Goal: Information Seeking & Learning: Learn about a topic

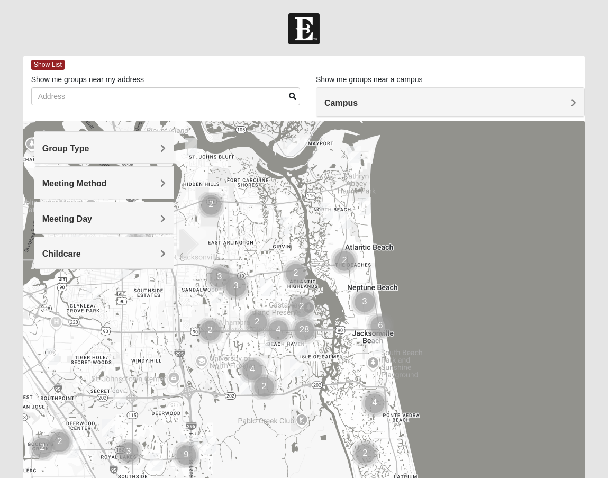
click at [139, 150] on h4 "Group Type" at bounding box center [103, 148] width 123 height 10
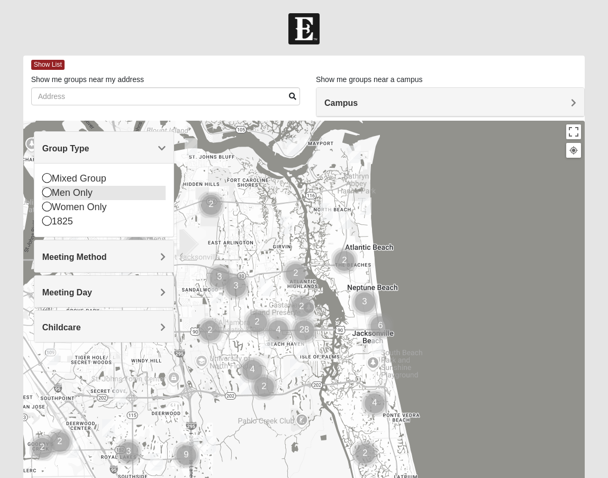
click at [92, 195] on div "Men Only" at bounding box center [103, 193] width 123 height 14
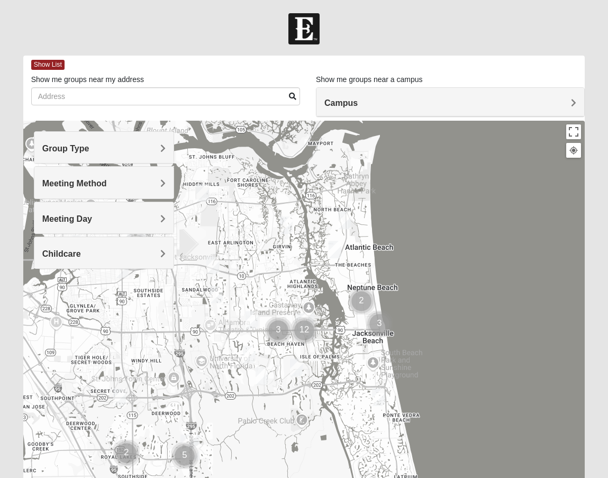
click at [260, 165] on div at bounding box center [304, 332] width 562 height 423
click at [413, 106] on h4 "Campus" at bounding box center [450, 103] width 252 height 10
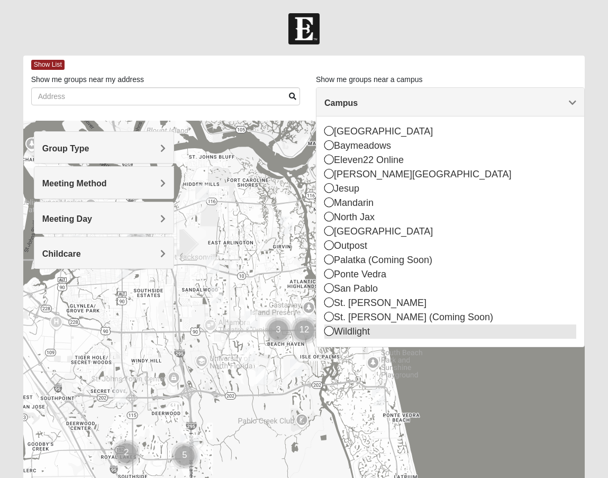
click at [336, 338] on div "Wildlight" at bounding box center [450, 331] width 252 height 14
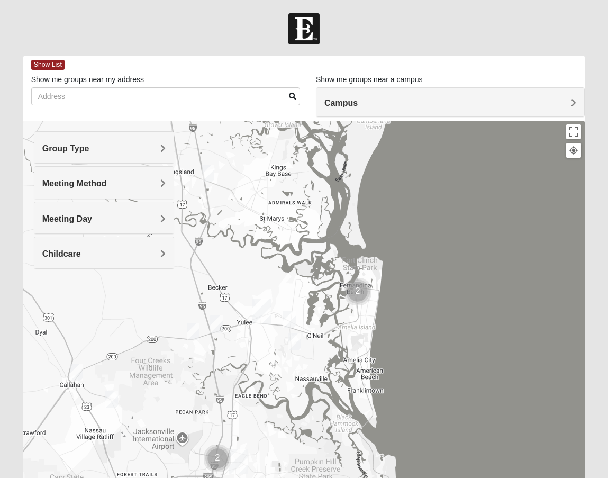
click at [209, 180] on img "Mens Langland 31548" at bounding box center [208, 173] width 13 height 17
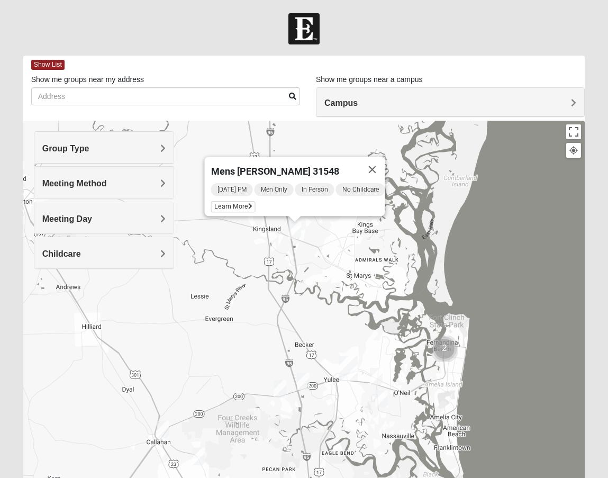
drag, startPoint x: 250, startPoint y: 235, endPoint x: 338, endPoint y: 233, distance: 87.9
click at [338, 233] on div "Mens [PERSON_NAME] 31548 [DATE] PM Men Only In Person No Childcare Learn More" at bounding box center [304, 332] width 562 height 423
click at [230, 203] on span "Learn More" at bounding box center [233, 206] width 44 height 11
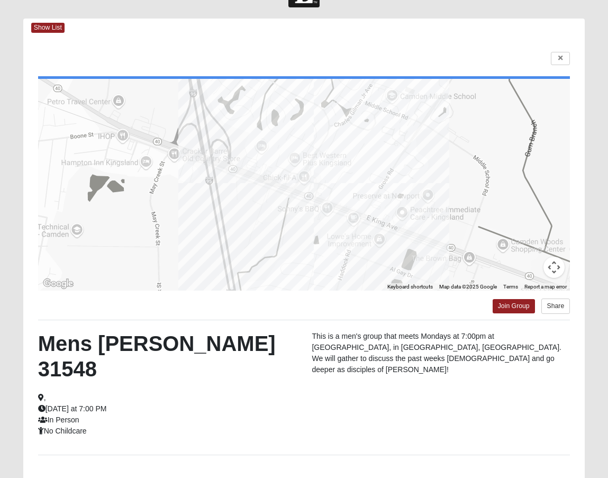
scroll to position [35, 0]
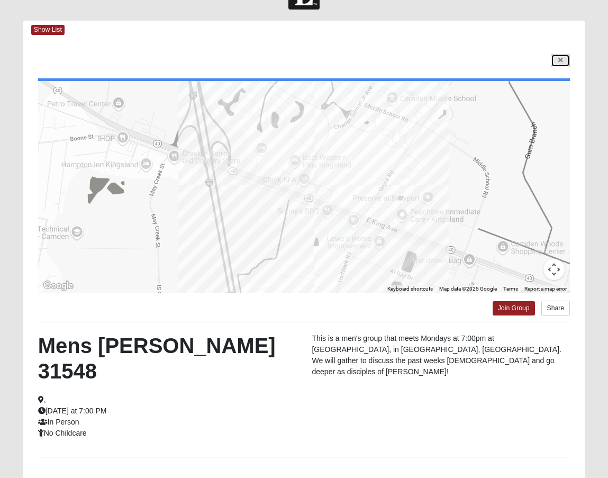
click at [556, 56] on link at bounding box center [560, 60] width 19 height 13
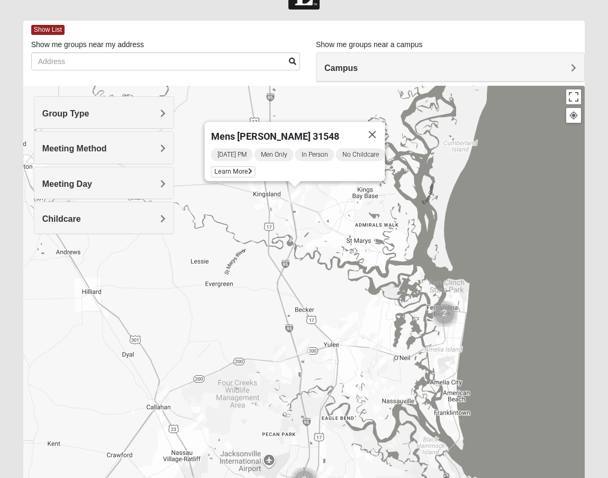
click at [306, 347] on img "Mens Marsh 32097" at bounding box center [303, 346] width 13 height 17
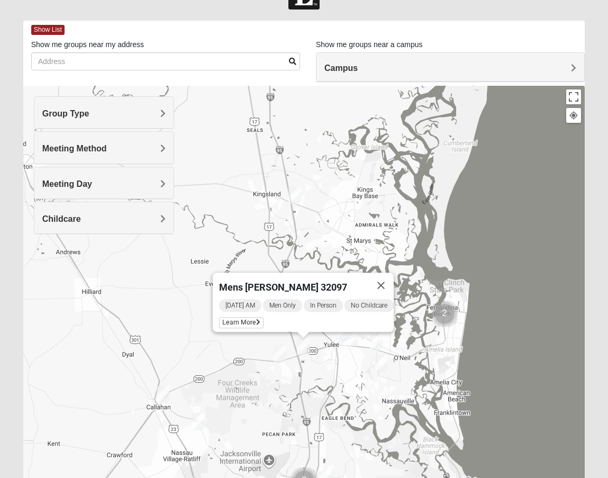
click at [279, 355] on img "Mens Evans 32097" at bounding box center [280, 353] width 13 height 17
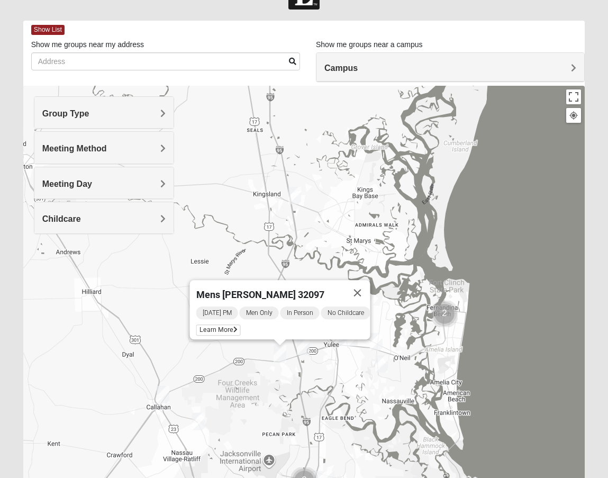
click at [376, 347] on img "Mens Lane 32034" at bounding box center [376, 341] width 13 height 17
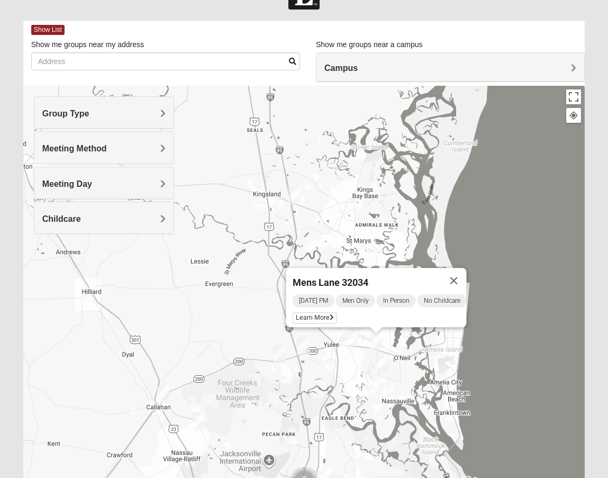
click at [384, 364] on img "Mens Strickenburg 32097" at bounding box center [381, 363] width 13 height 17
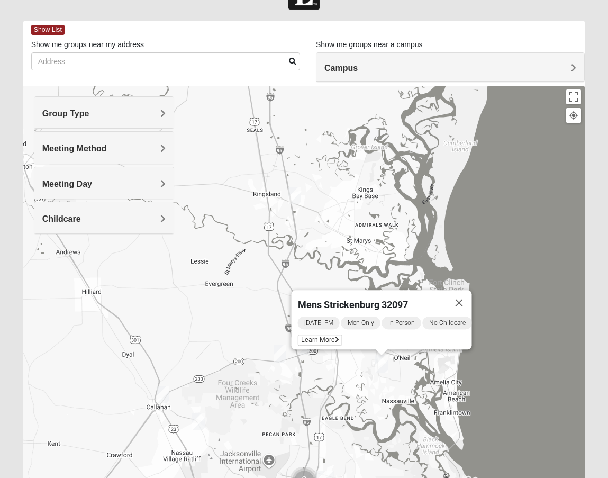
click at [164, 400] on img "Mens Burt 32011" at bounding box center [163, 394] width 13 height 17
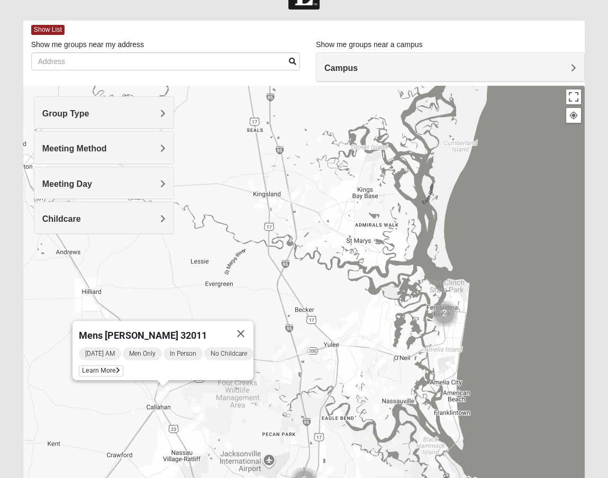
click at [200, 419] on img "Mens Batte 32011" at bounding box center [198, 421] width 13 height 17
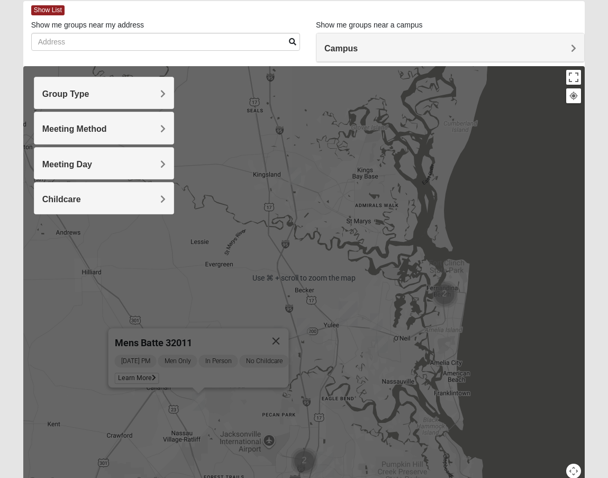
scroll to position [55, 0]
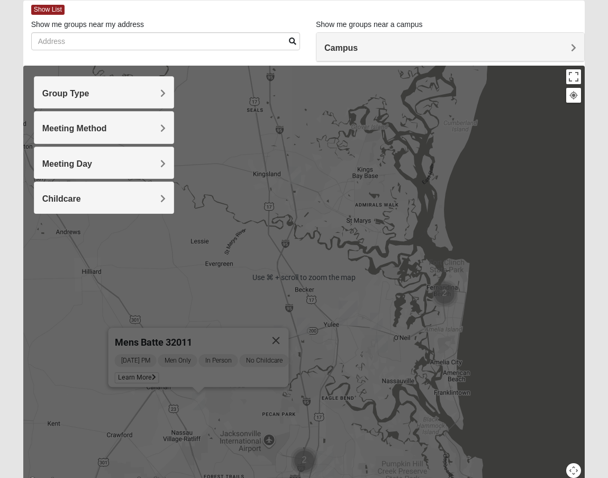
click at [319, 430] on div "Mens Batte 32011 [DATE] PM Men Only In Person No Childcare Learn More" at bounding box center [304, 277] width 562 height 423
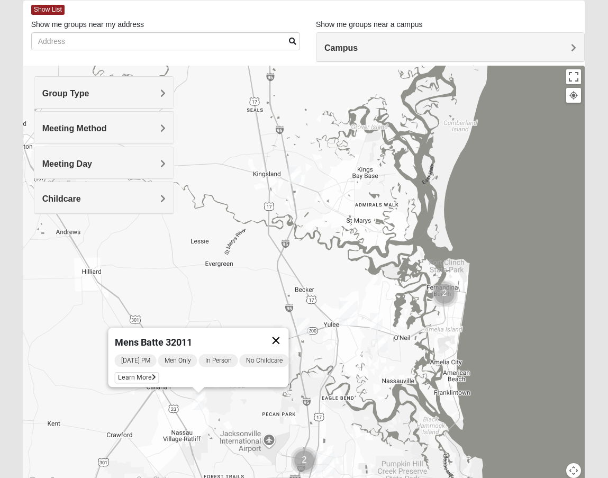
click at [283, 336] on button "Close" at bounding box center [276, 340] width 25 height 25
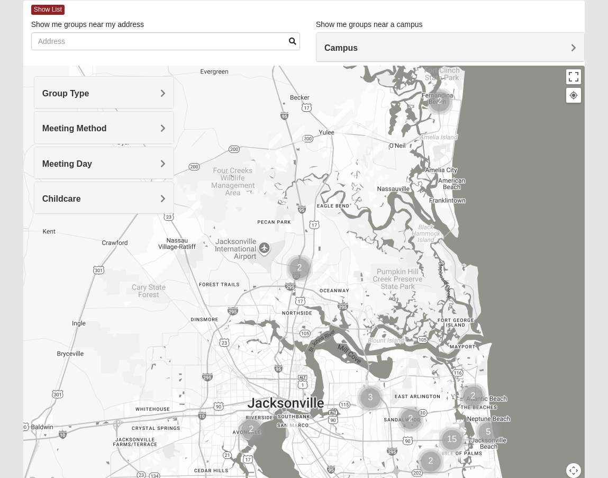
drag, startPoint x: 407, startPoint y: 390, endPoint x: 402, endPoint y: 196, distance: 193.3
click at [402, 196] on div at bounding box center [304, 277] width 562 height 423
click at [299, 260] on img "Cluster of 2 groups" at bounding box center [299, 268] width 26 height 26
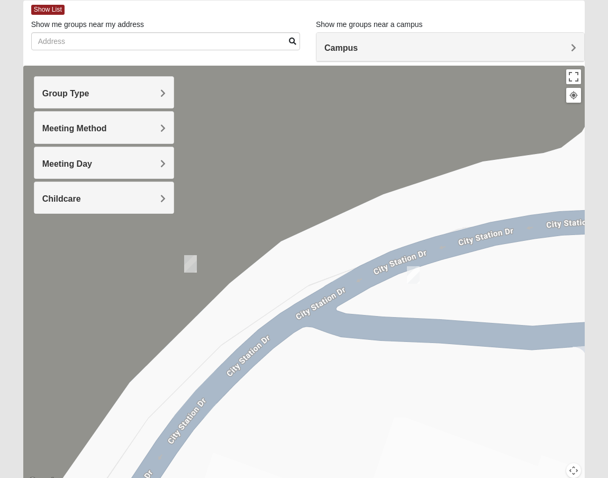
click at [190, 264] on img "Mens Holt 32218" at bounding box center [190, 263] width 13 height 17
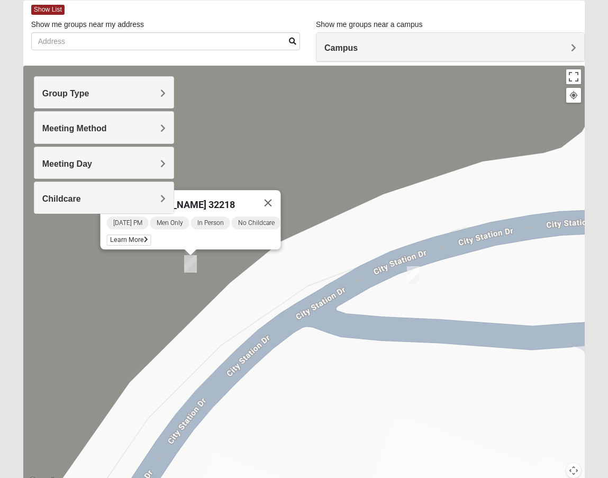
click at [416, 277] on img "Mens Ziller 32218" at bounding box center [413, 274] width 13 height 17
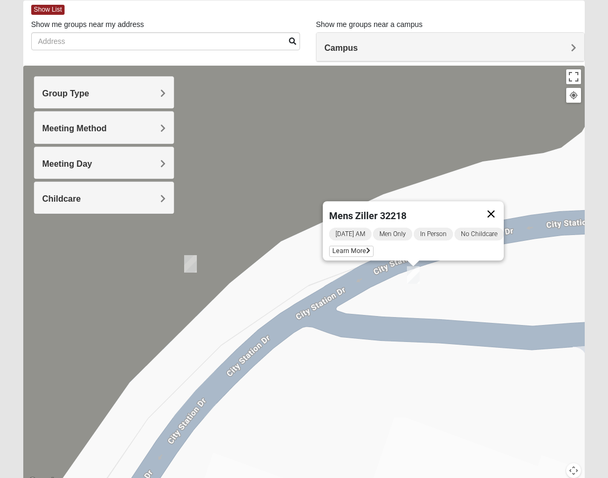
click at [503, 209] on button "Close" at bounding box center [491, 213] width 25 height 25
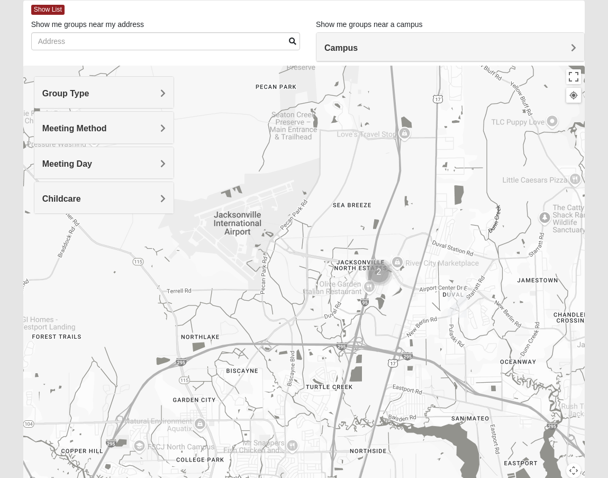
click at [462, 304] on img "North Jax" at bounding box center [457, 304] width 19 height 25
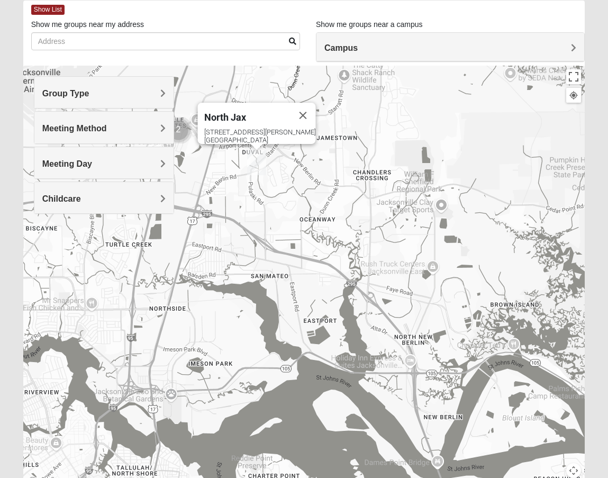
drag, startPoint x: 369, startPoint y: 369, endPoint x: 167, endPoint y: 226, distance: 247.6
click at [167, 226] on div "North Jax [STREET_ADDRESS][PERSON_NAME]" at bounding box center [304, 277] width 562 height 423
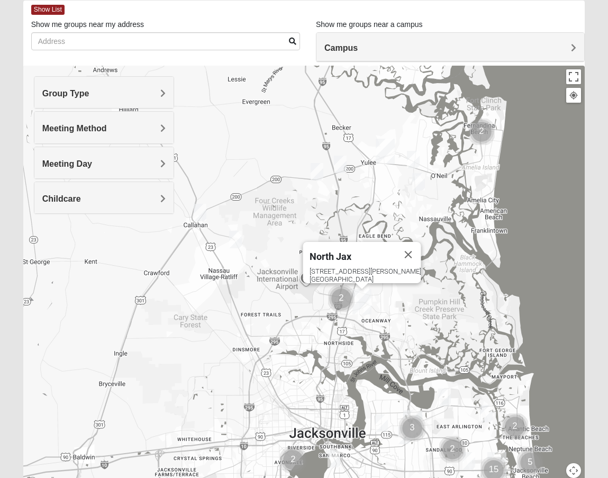
drag, startPoint x: 301, startPoint y: 237, endPoint x: 411, endPoint y: 309, distance: 131.3
click at [411, 309] on div "North Jax [STREET_ADDRESS][PERSON_NAME]" at bounding box center [304, 277] width 562 height 423
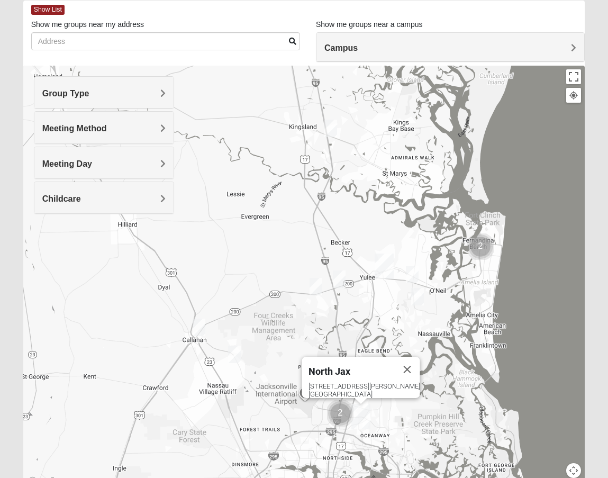
drag, startPoint x: 375, startPoint y: 198, endPoint x: 373, endPoint y: 316, distance: 118.1
click at [373, 316] on div "North Jax [STREET_ADDRESS][PERSON_NAME]" at bounding box center [304, 277] width 562 height 423
